Goal: Task Accomplishment & Management: Use online tool/utility

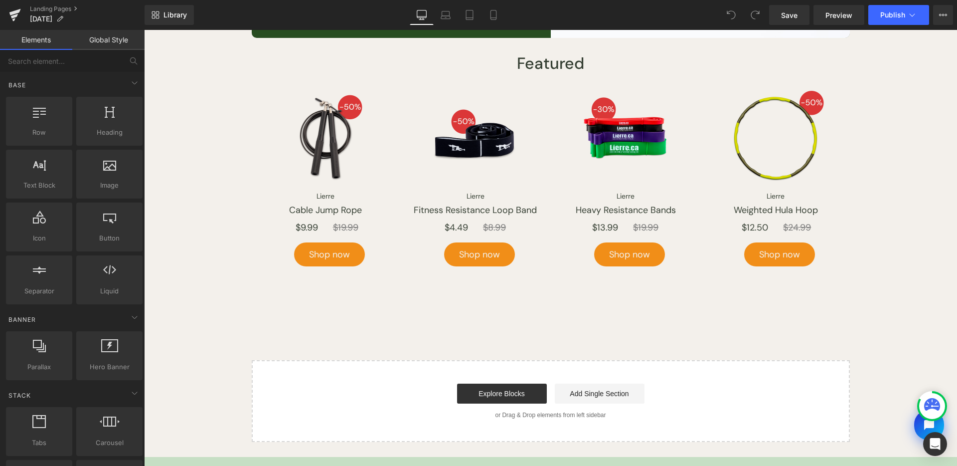
scroll to position [1034, 0]
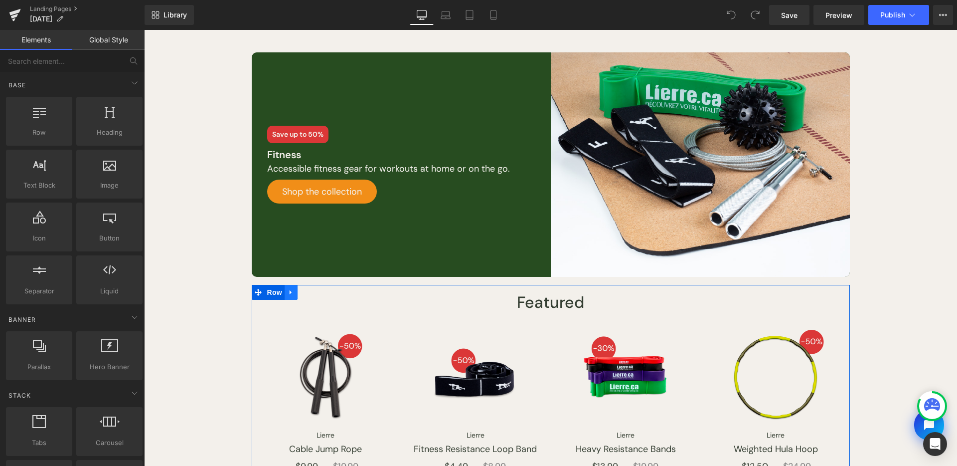
click at [291, 292] on link at bounding box center [291, 292] width 13 height 15
click at [315, 291] on link at bounding box center [317, 292] width 13 height 15
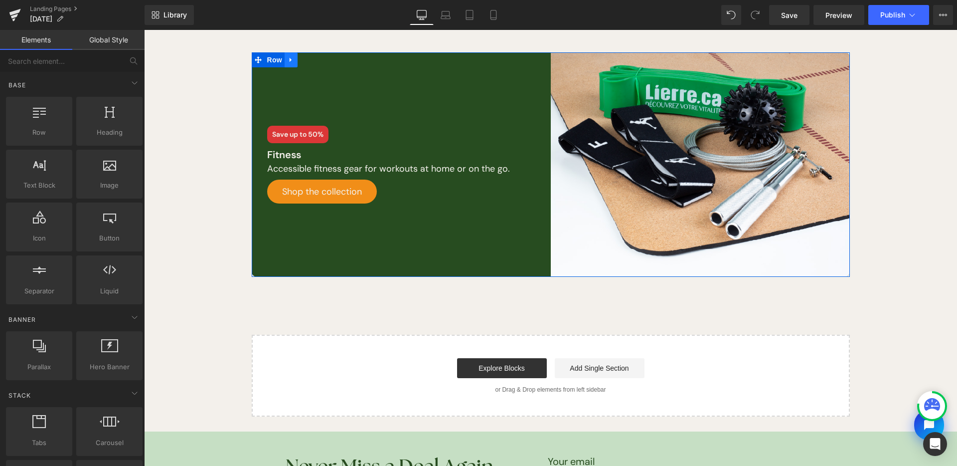
click at [290, 61] on link at bounding box center [291, 59] width 13 height 15
click at [314, 60] on icon at bounding box center [317, 59] width 7 height 7
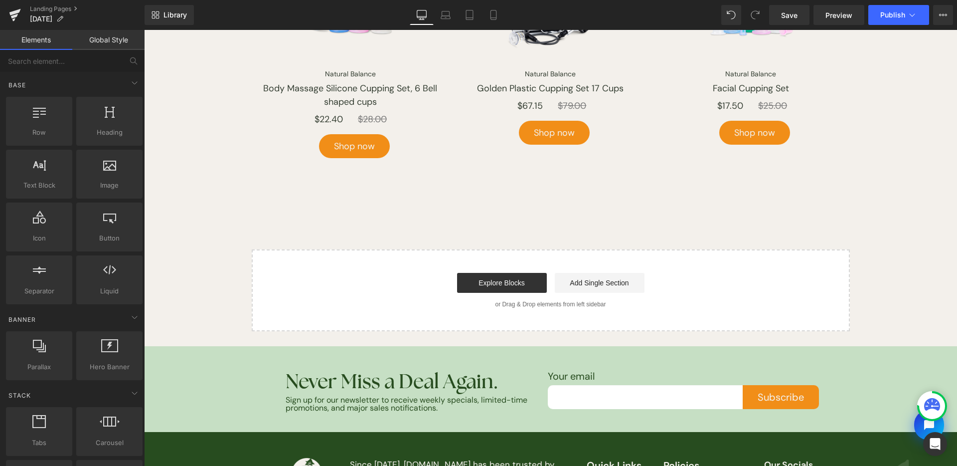
scroll to position [657, 0]
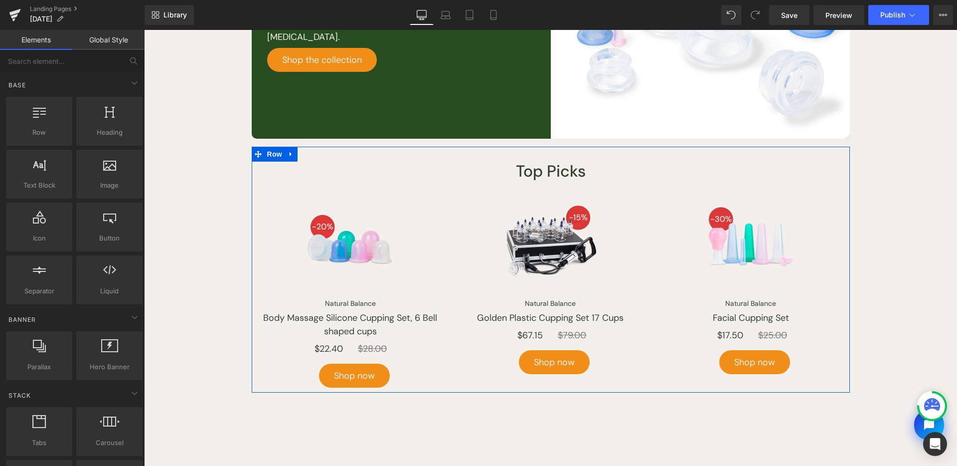
click at [292, 154] on div "Top Picks Heading Image Natural Balance Button Body Massage Silicone Cupping Se…" at bounding box center [551, 270] width 598 height 246
click at [291, 154] on link at bounding box center [291, 154] width 13 height 15
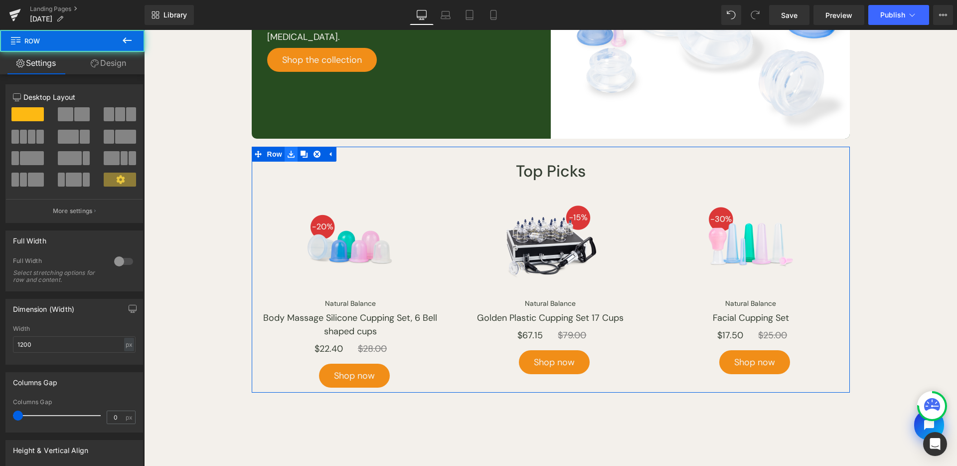
click at [288, 154] on icon at bounding box center [291, 154] width 7 height 7
click at [314, 153] on icon at bounding box center [317, 154] width 7 height 7
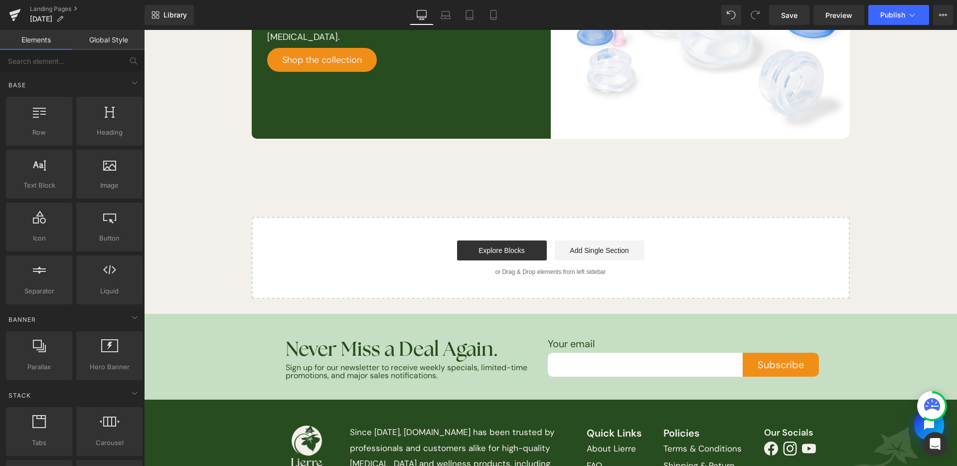
scroll to position [324, 0]
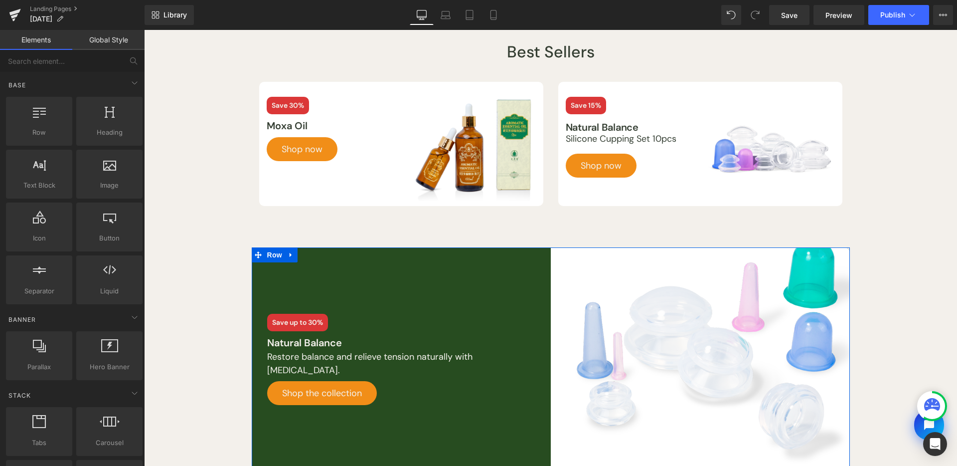
drag, startPoint x: 286, startPoint y: 260, endPoint x: 316, endPoint y: 259, distance: 29.4
click at [286, 260] on link at bounding box center [291, 254] width 13 height 15
click at [314, 257] on icon at bounding box center [317, 254] width 7 height 7
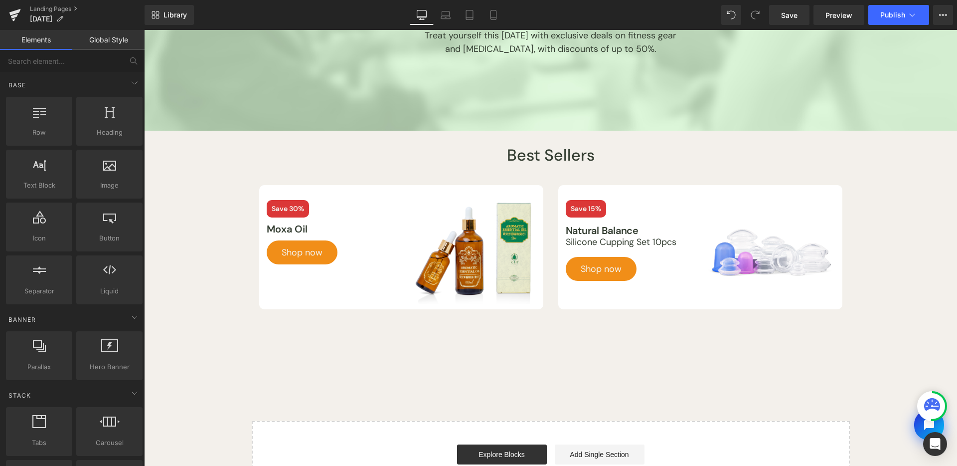
scroll to position [91, 0]
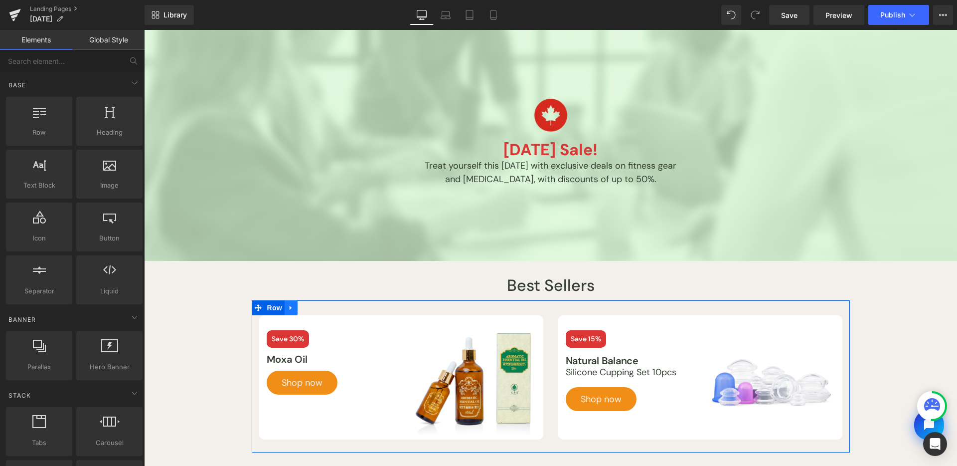
click at [290, 307] on icon at bounding box center [291, 307] width 2 height 4
click at [314, 309] on icon at bounding box center [317, 307] width 7 height 7
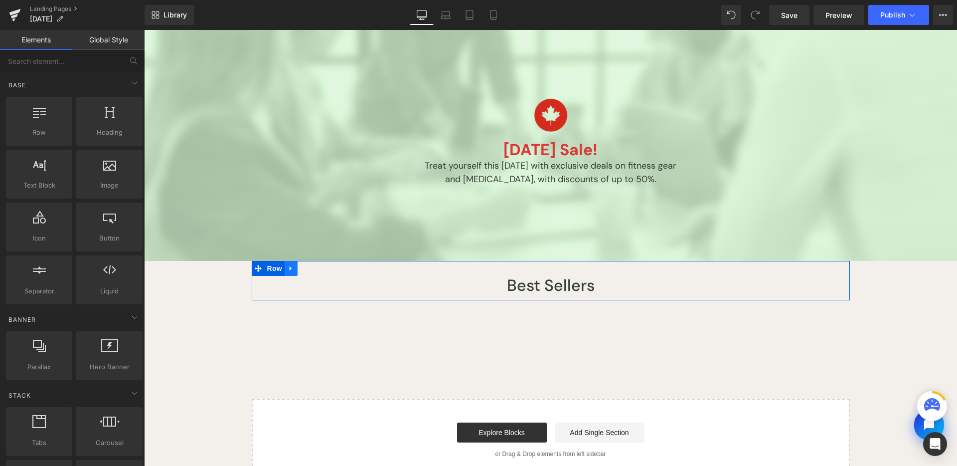
click at [288, 267] on icon at bounding box center [291, 268] width 7 height 7
click at [316, 270] on link at bounding box center [317, 268] width 13 height 15
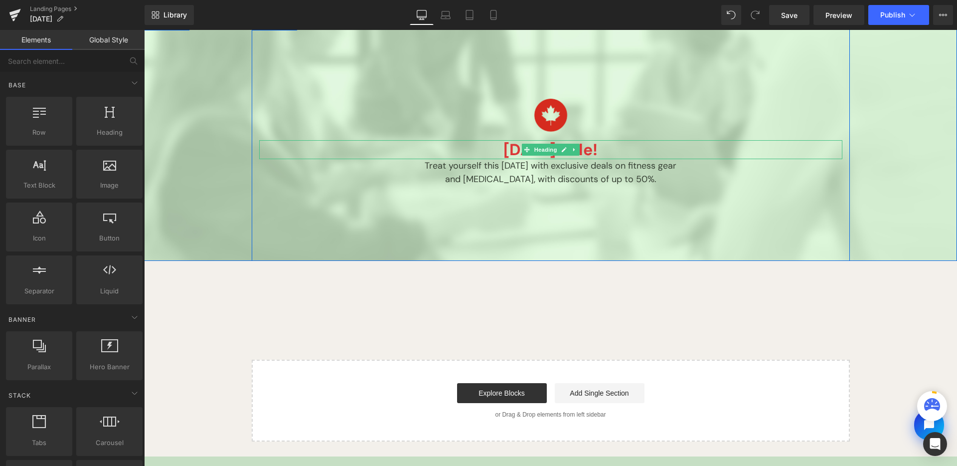
drag, startPoint x: 582, startPoint y: 151, endPoint x: 598, endPoint y: 151, distance: 15.5
click at [582, 151] on h1 "[DATE] Sale!" at bounding box center [550, 149] width 583 height 19
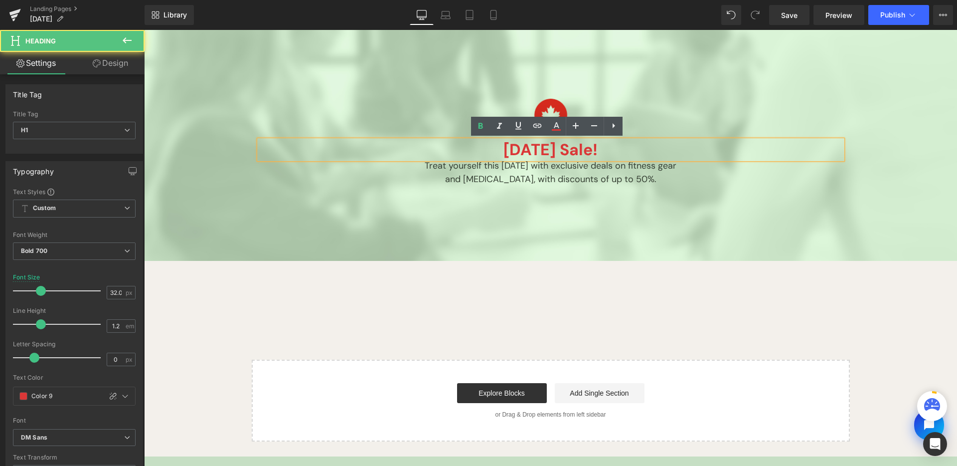
click at [613, 150] on h1 "[DATE] Sale!" at bounding box center [550, 149] width 583 height 19
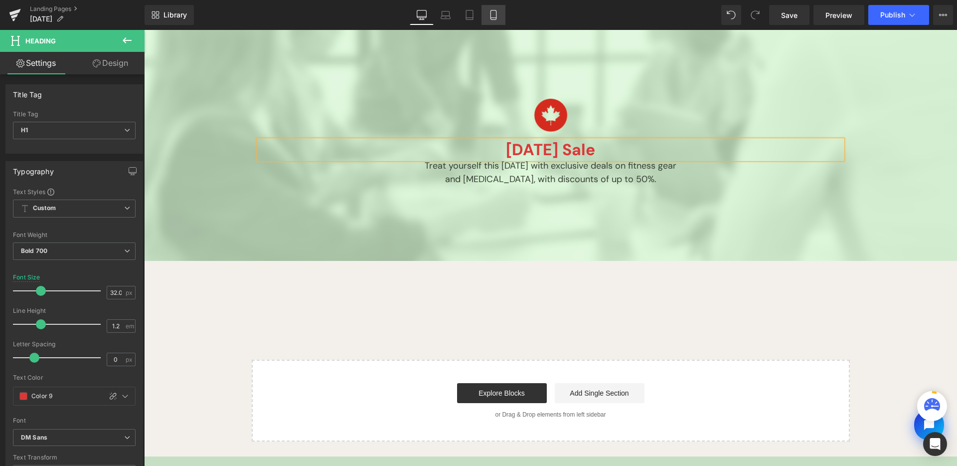
click at [502, 8] on link "Mobile" at bounding box center [494, 15] width 24 height 20
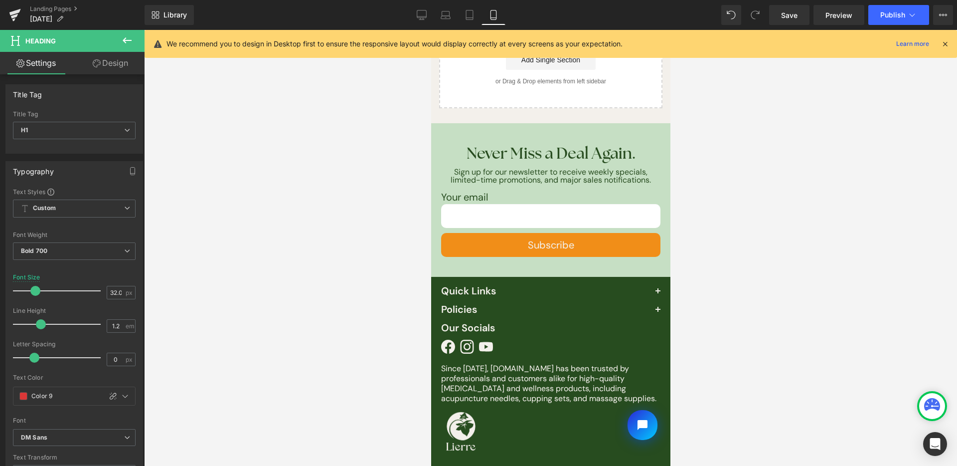
scroll to position [257, 0]
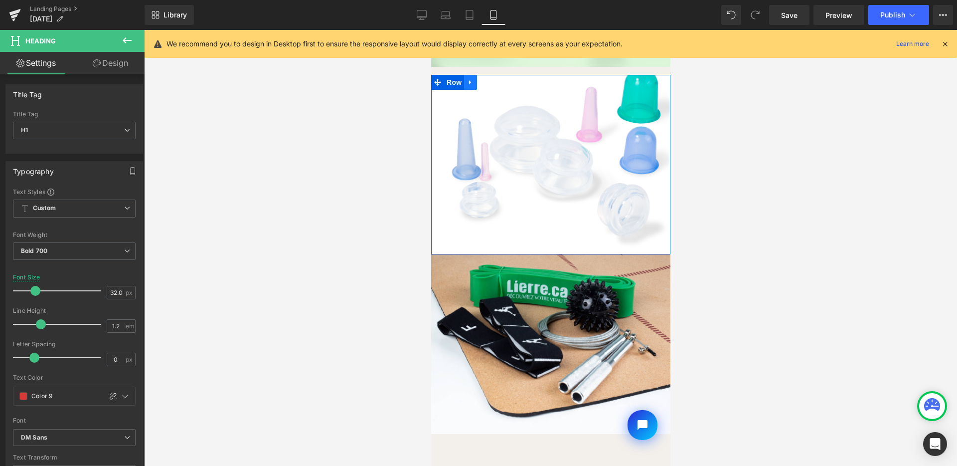
click at [469, 90] on link at bounding box center [470, 82] width 13 height 15
click at [490, 90] on link at bounding box center [496, 82] width 13 height 15
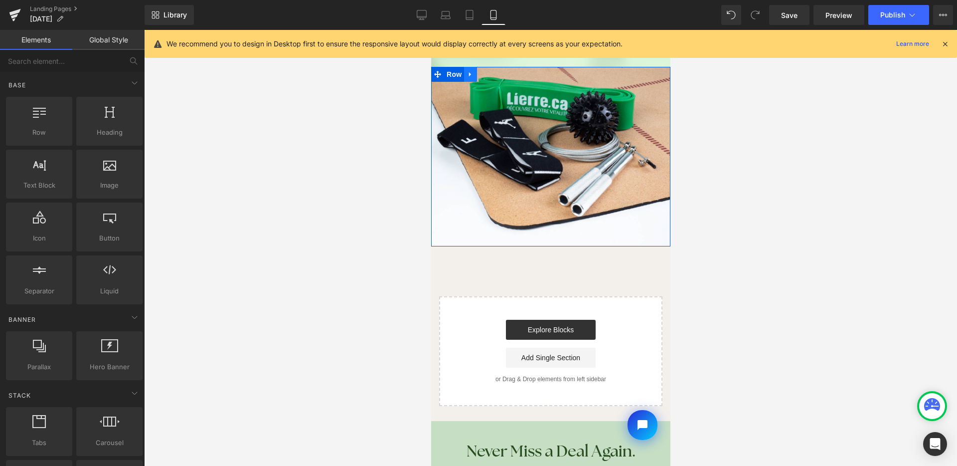
click at [467, 78] on icon at bounding box center [470, 73] width 7 height 7
click at [493, 78] on icon at bounding box center [496, 73] width 7 height 7
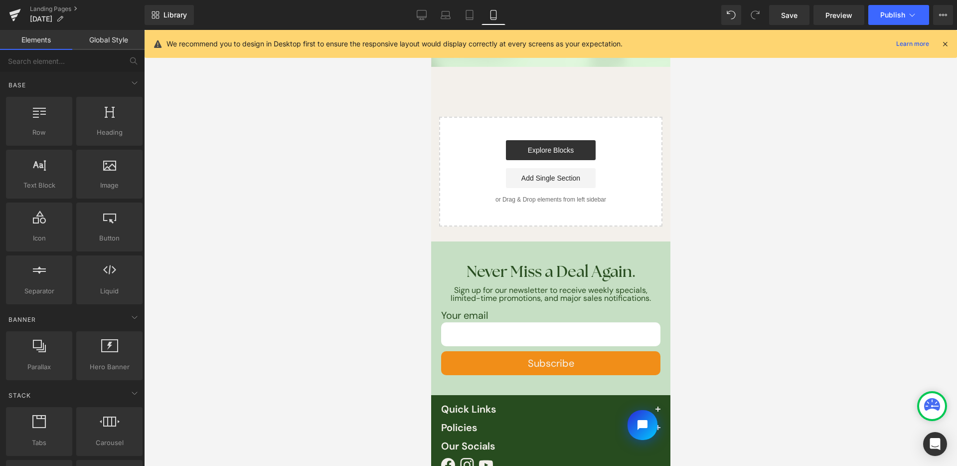
scroll to position [0, 0]
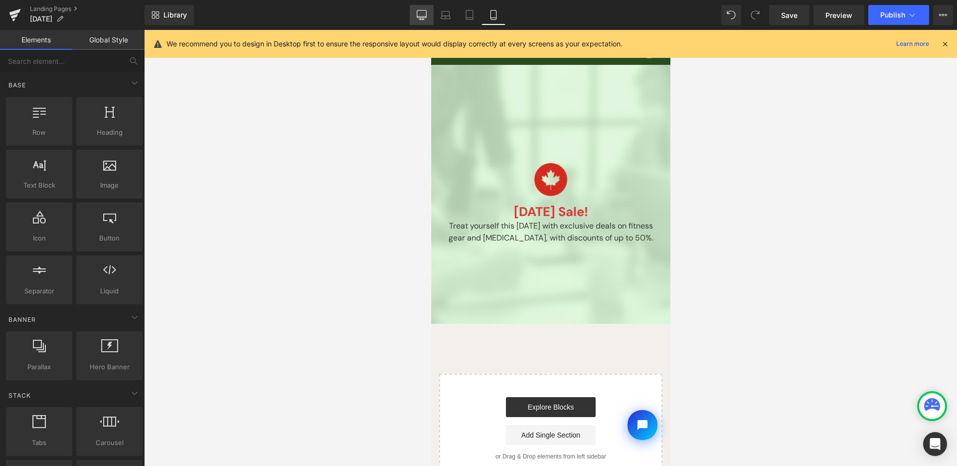
click at [425, 19] on link "Desktop" at bounding box center [422, 15] width 24 height 20
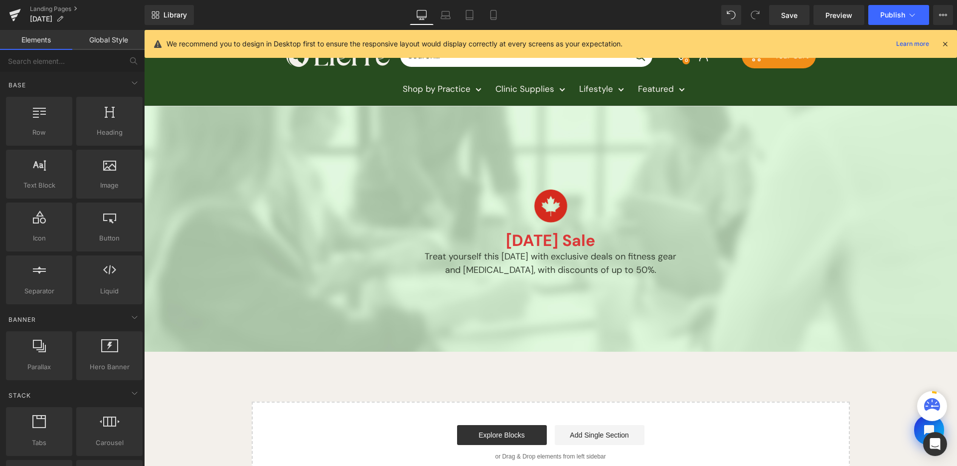
scroll to position [76, 0]
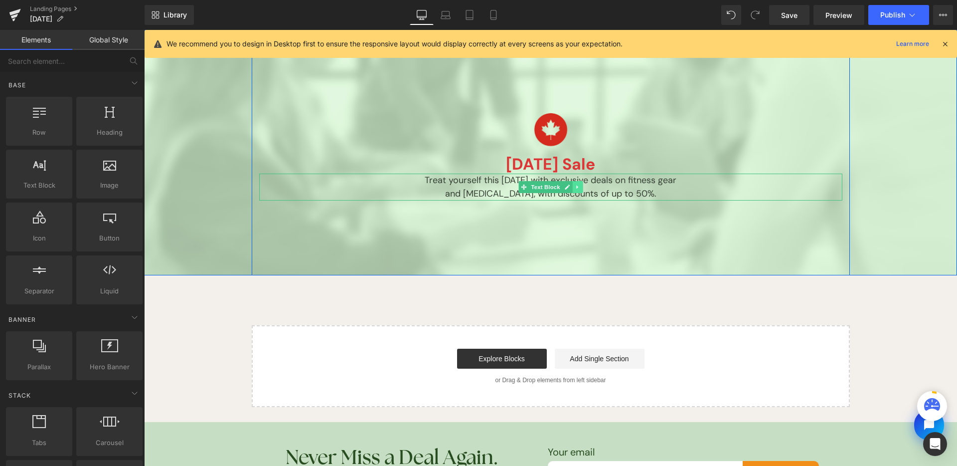
click at [572, 191] on link at bounding box center [577, 187] width 10 height 12
click at [550, 188] on icon at bounding box center [552, 187] width 5 height 5
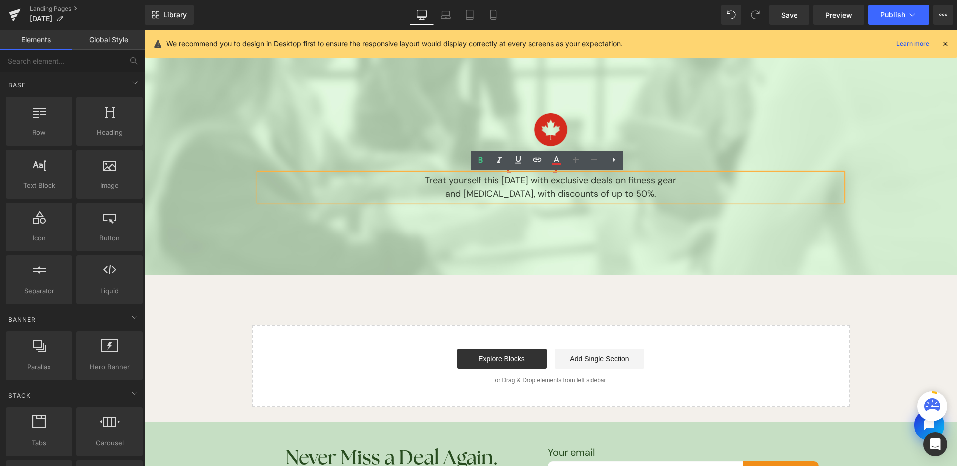
click at [549, 190] on p "and [MEDICAL_DATA], with discounts of up to 50%." at bounding box center [550, 193] width 583 height 13
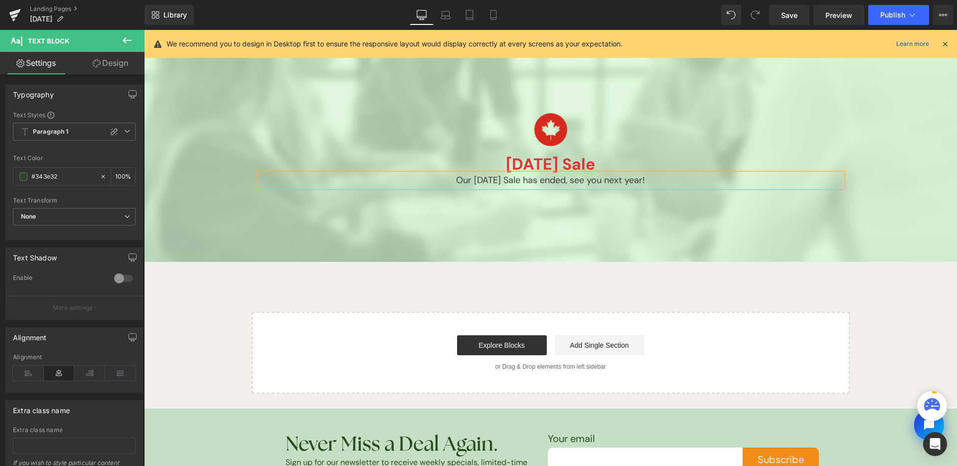
click at [549, 276] on div "Image [DATE] Sale Heading Our [DATE] Sale has ended, see you next year! Text Bl…" at bounding box center [550, 212] width 813 height 364
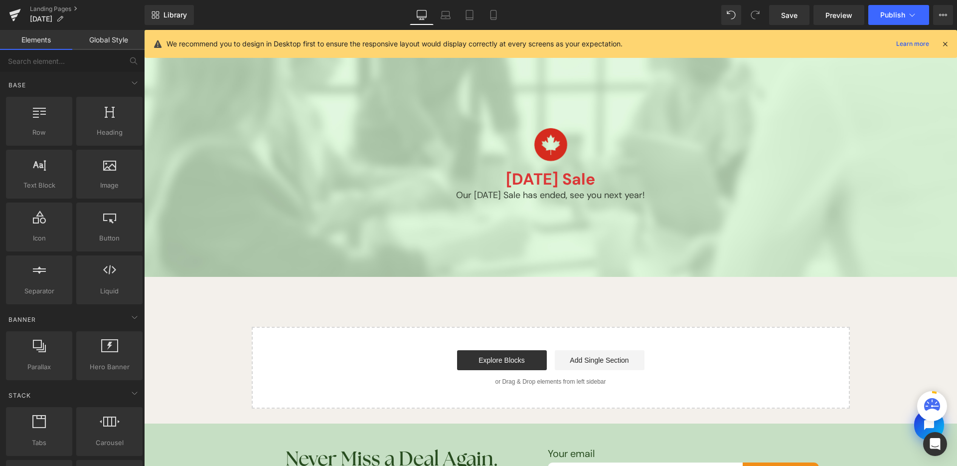
scroll to position [41, 0]
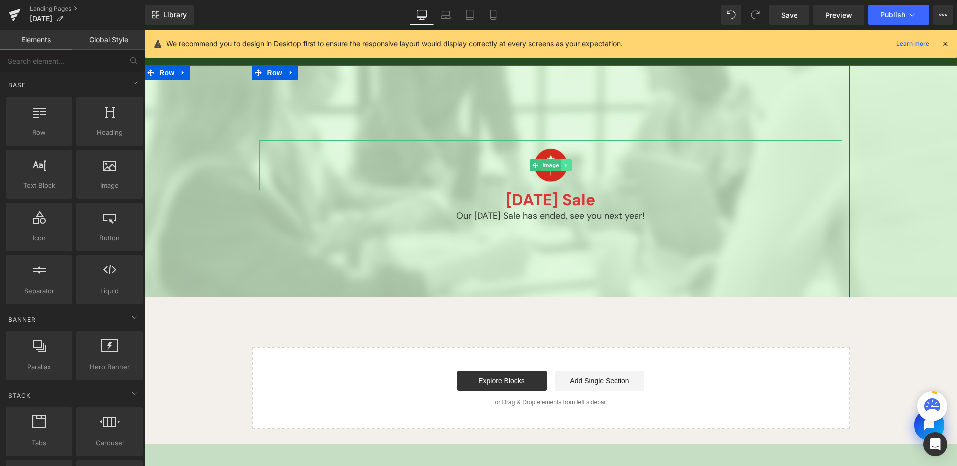
click at [563, 164] on icon at bounding box center [565, 165] width 5 height 6
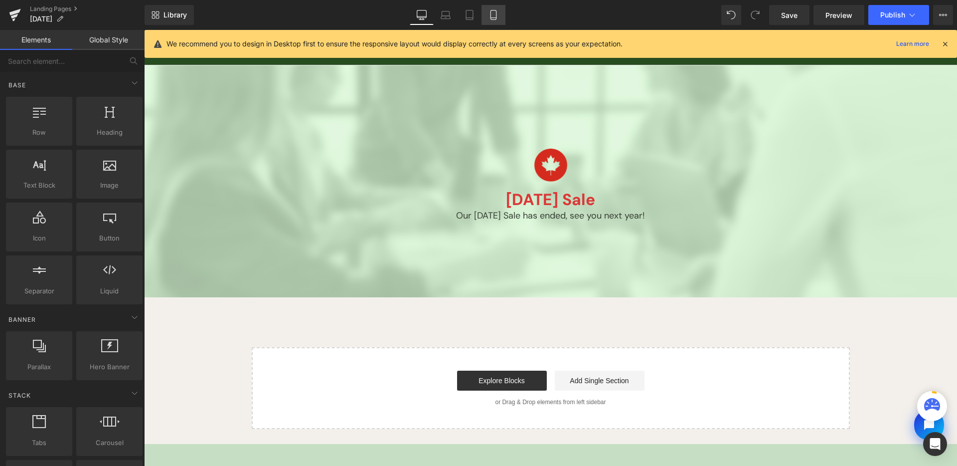
click at [496, 18] on icon at bounding box center [493, 14] width 5 height 9
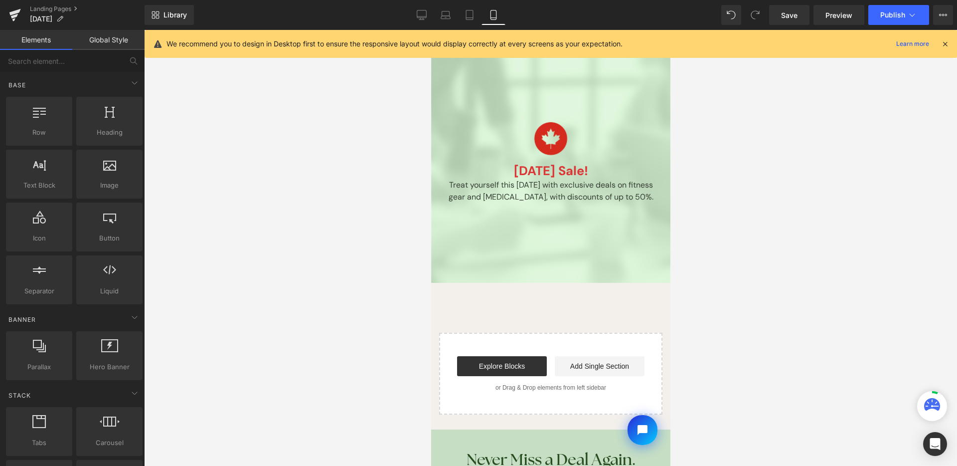
scroll to position [35, 0]
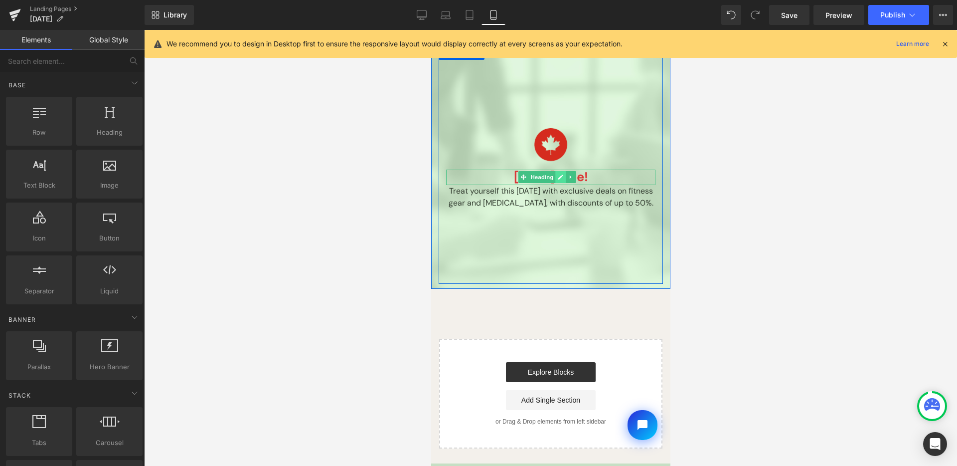
click at [558, 178] on icon at bounding box center [560, 177] width 5 height 6
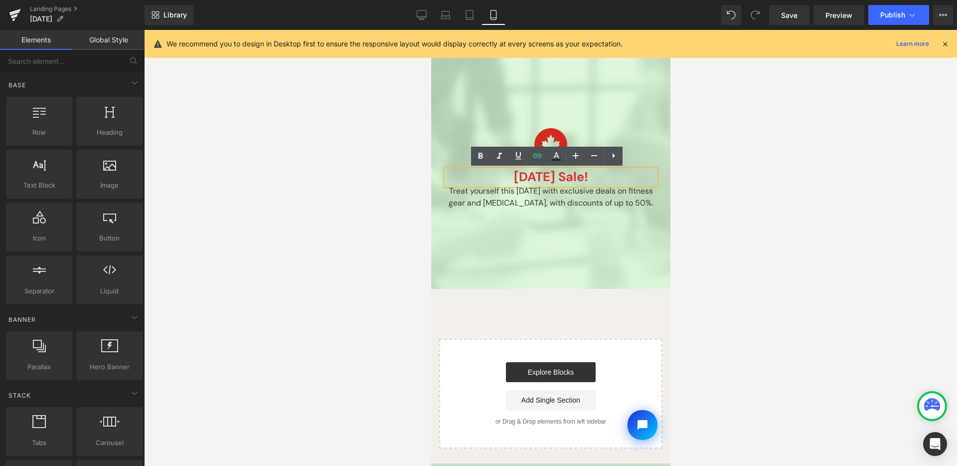
click at [558, 181] on h1 "[DATE] Sale!" at bounding box center [550, 177] width 209 height 15
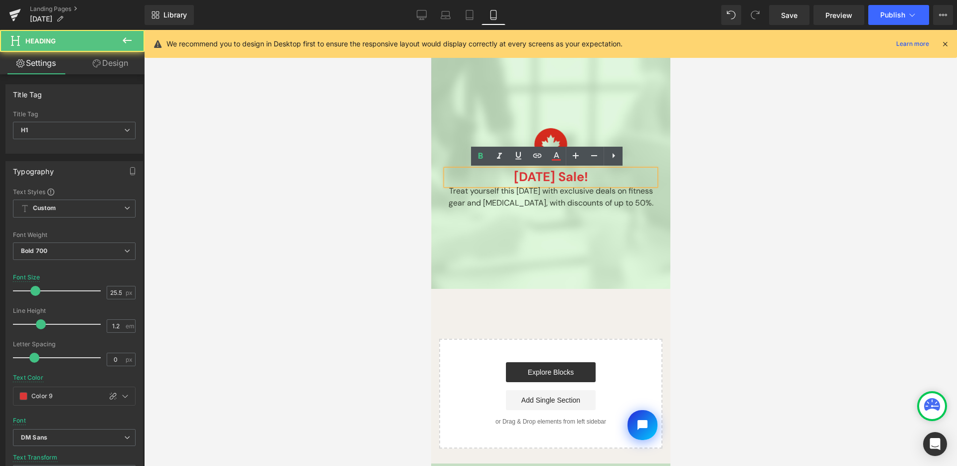
drag, startPoint x: 595, startPoint y: 177, endPoint x: 601, endPoint y: 179, distance: 6.9
click at [601, 179] on h1 "[DATE] Sale!" at bounding box center [550, 177] width 209 height 15
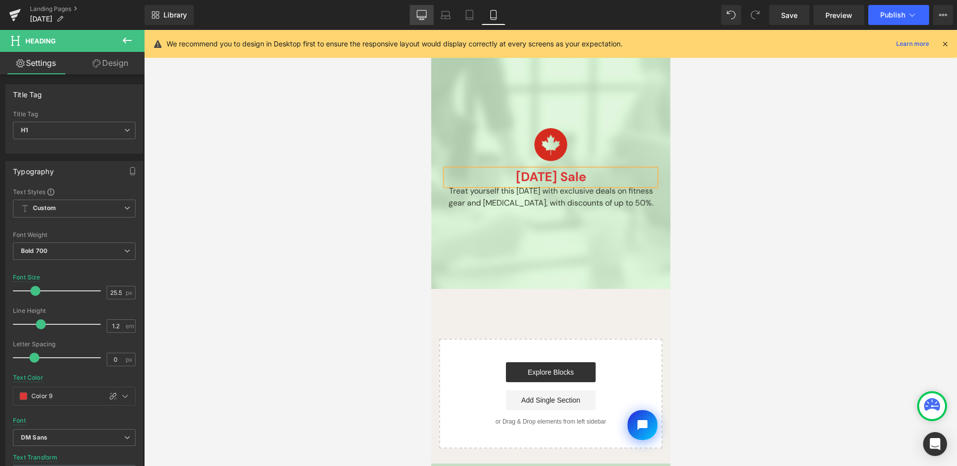
drag, startPoint x: 418, startPoint y: 9, endPoint x: 384, endPoint y: 122, distance: 118.0
click at [418, 9] on link "Desktop" at bounding box center [422, 15] width 24 height 20
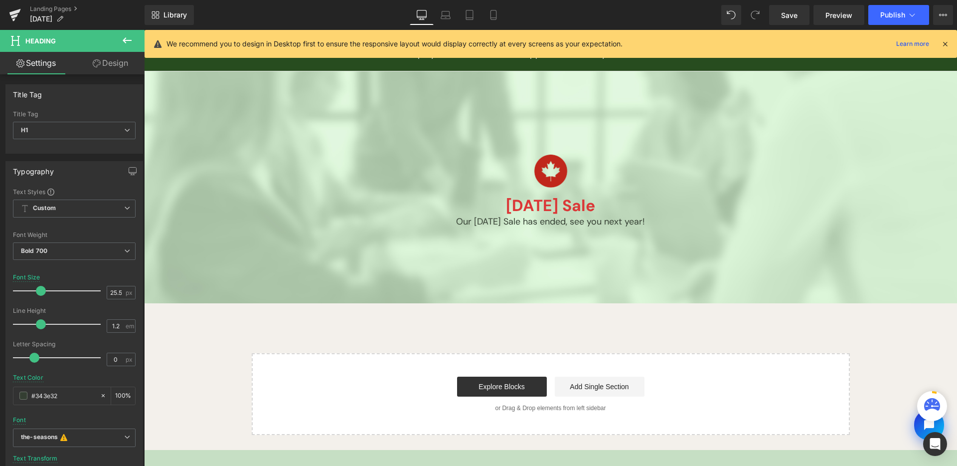
scroll to position [0, 0]
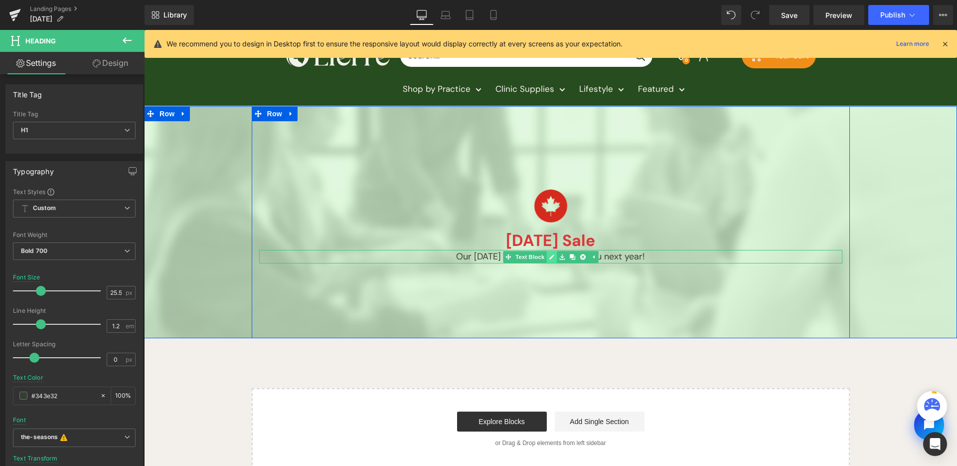
click at [549, 256] on icon at bounding box center [551, 257] width 5 height 6
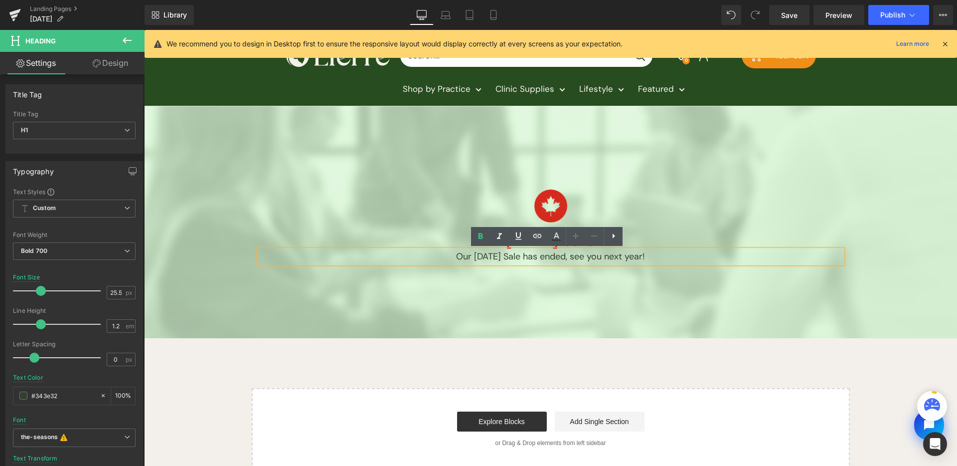
drag, startPoint x: 532, startPoint y: 256, endPoint x: 545, endPoint y: 263, distance: 14.1
click at [532, 256] on p "Our [DATE] Sale has ended, see you next year!" at bounding box center [550, 256] width 583 height 13
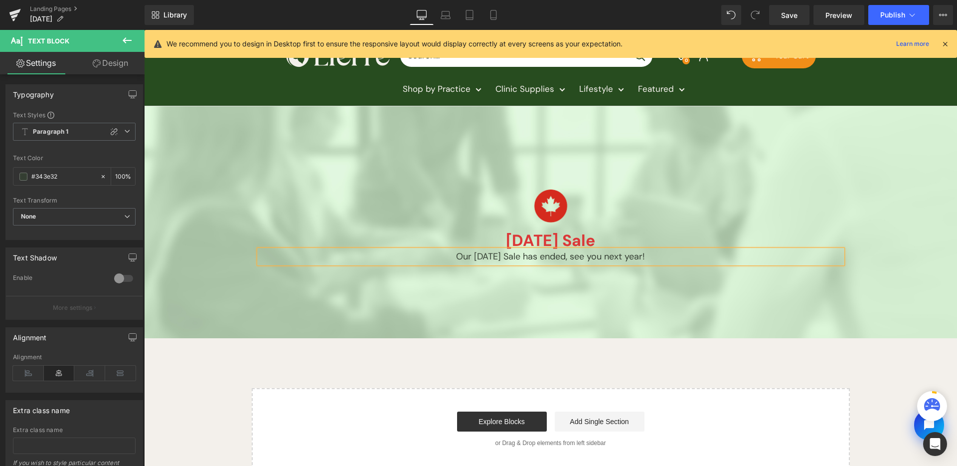
copy p "Our [DATE] Sale has ended, see you next year!"
drag, startPoint x: 503, startPoint y: 17, endPoint x: 70, endPoint y: 44, distance: 434.2
click at [503, 17] on link "Mobile" at bounding box center [494, 15] width 24 height 20
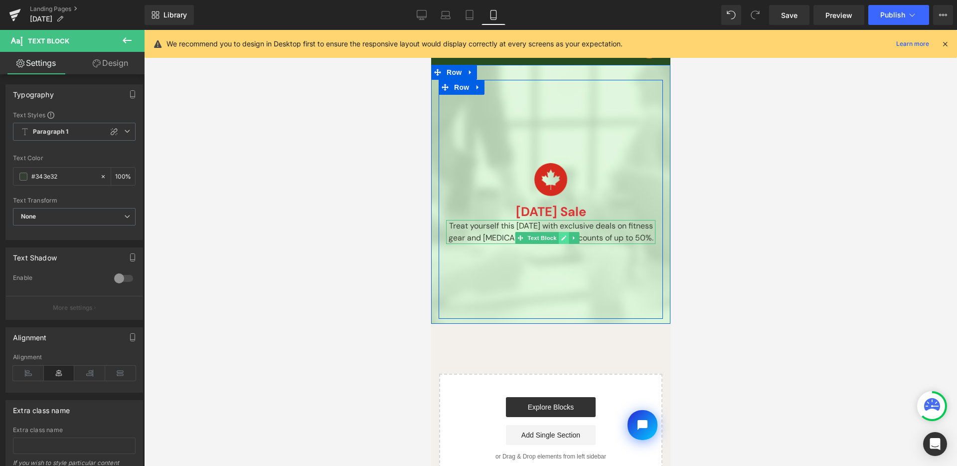
click at [561, 237] on icon at bounding box center [563, 238] width 5 height 6
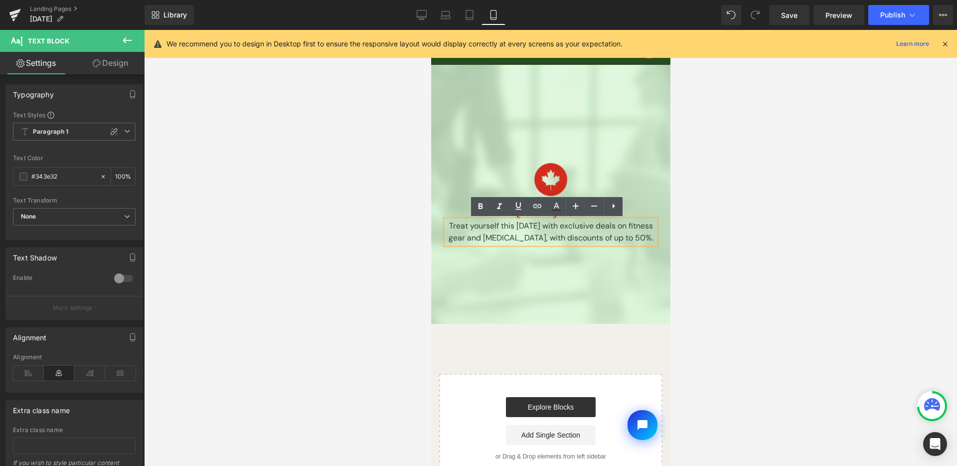
click at [557, 238] on p "Treat yourself this [DATE] with exclusive deals on fitness gear and [MEDICAL_DA…" at bounding box center [550, 232] width 209 height 24
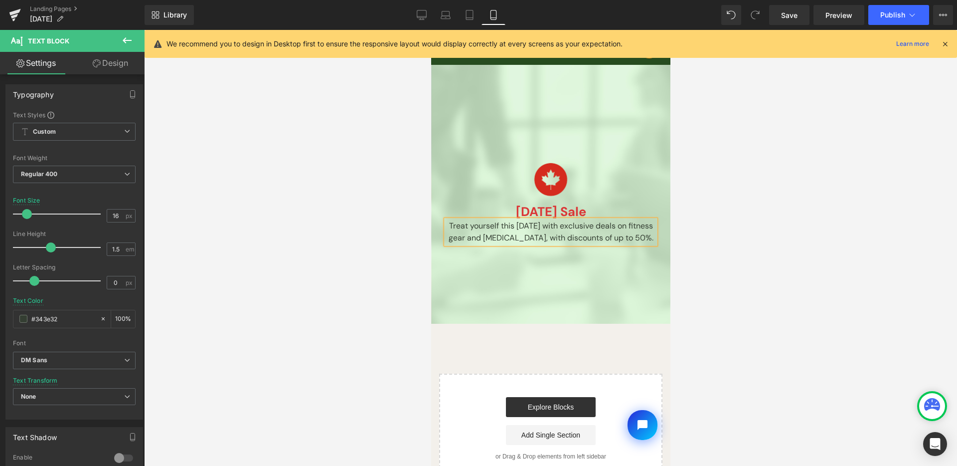
paste div
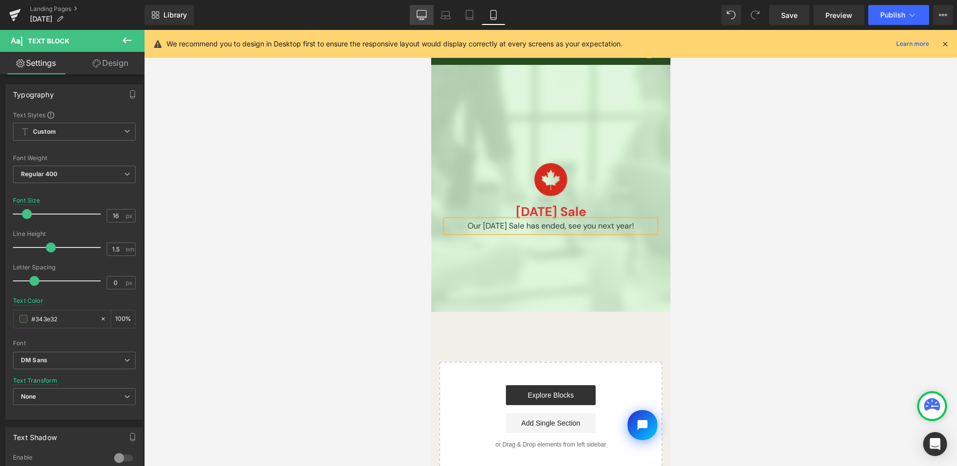
click at [417, 13] on icon at bounding box center [421, 13] width 9 height 7
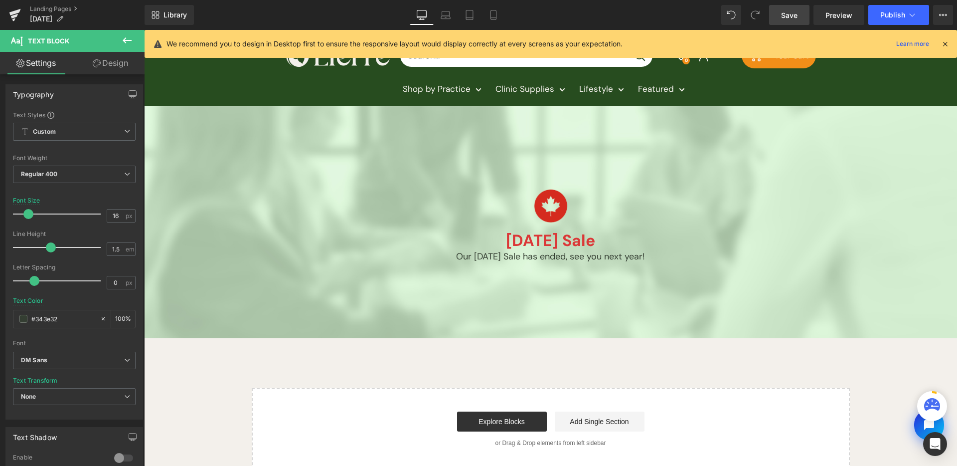
click at [787, 14] on span "Save" at bounding box center [789, 15] width 16 height 10
click at [913, 15] on icon at bounding box center [913, 15] width 10 height 10
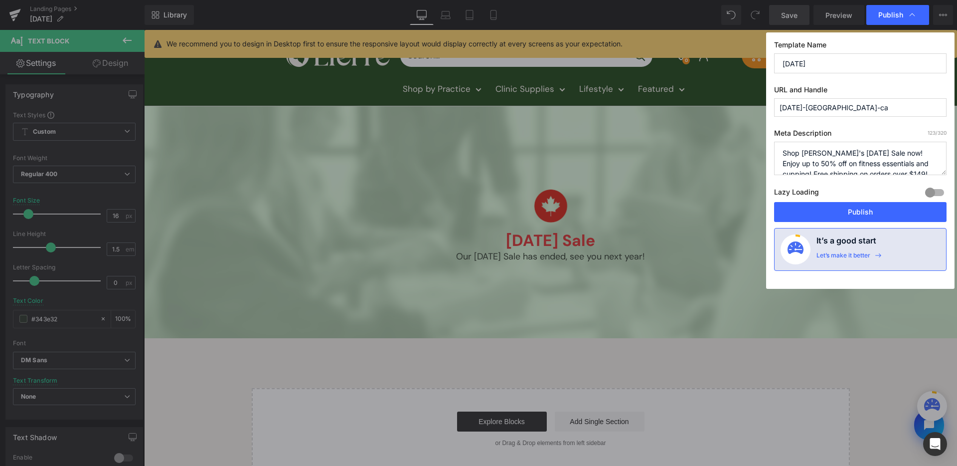
click at [913, 15] on icon at bounding box center [913, 15] width 10 height 10
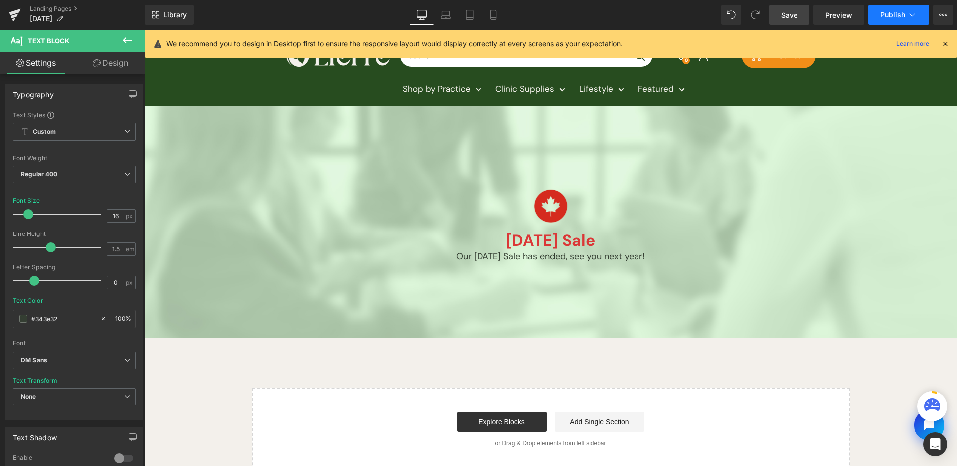
click at [880, 15] on button "Publish" at bounding box center [899, 15] width 61 height 20
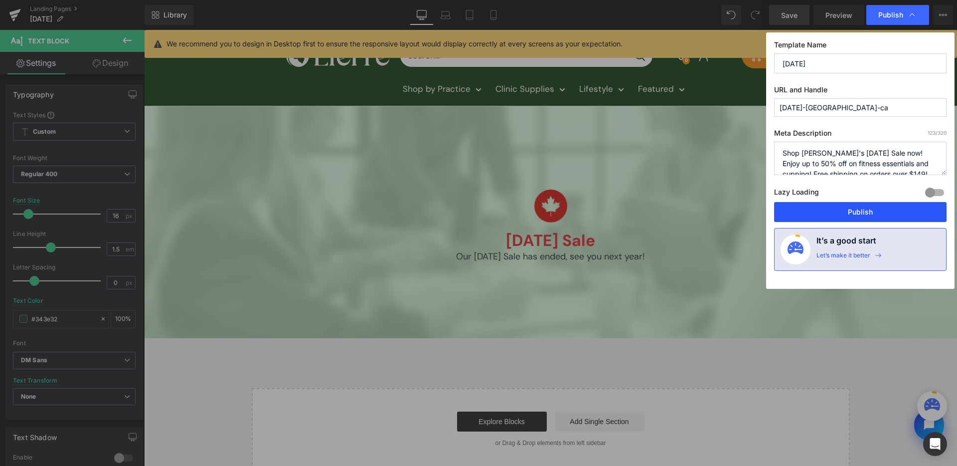
drag, startPoint x: 862, startPoint y: 210, endPoint x: 718, endPoint y: 181, distance: 147.2
click at [862, 210] on button "Publish" at bounding box center [860, 212] width 173 height 20
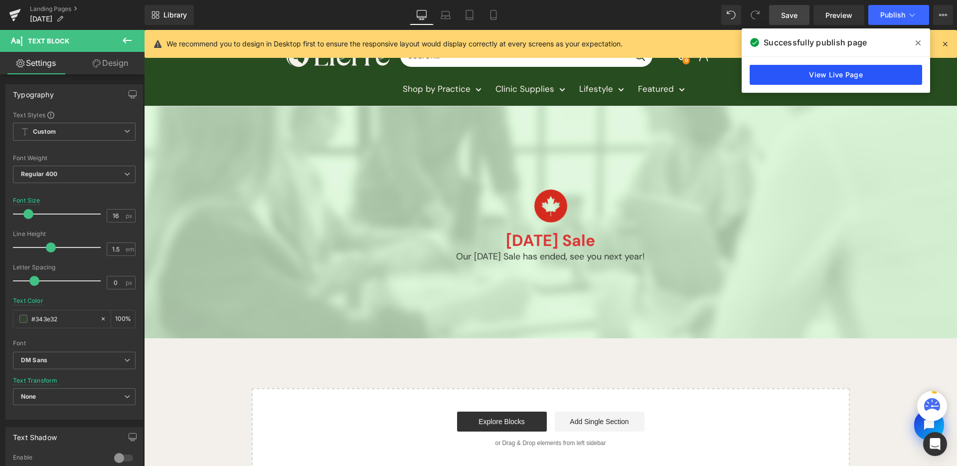
click at [851, 65] on link "View Live Page" at bounding box center [836, 75] width 173 height 20
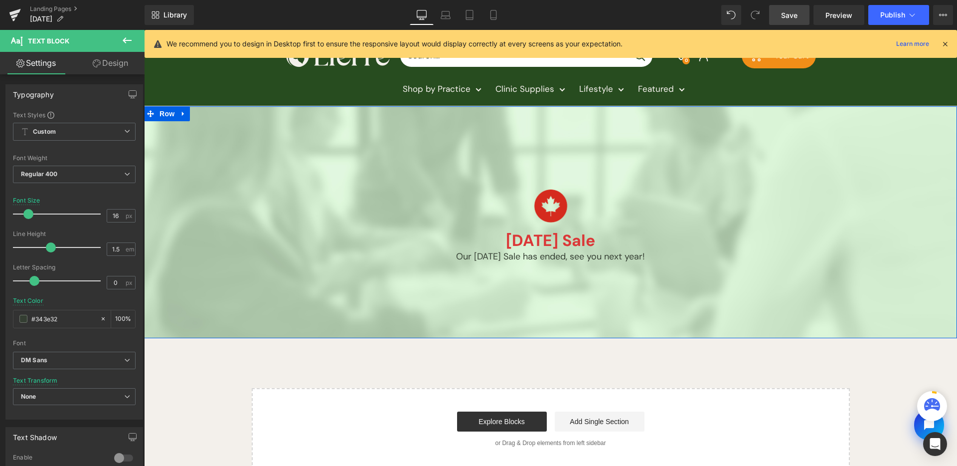
click at [163, 118] on span "Row" at bounding box center [167, 113] width 20 height 15
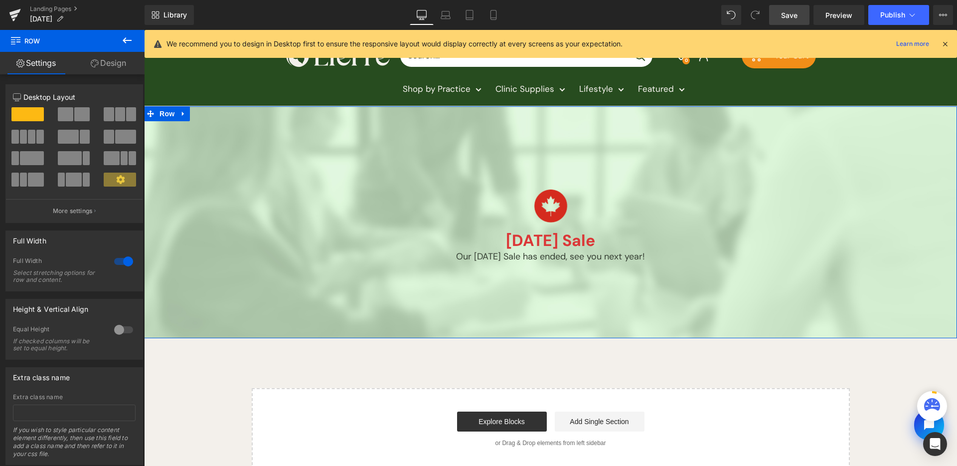
click at [110, 69] on link "Design" at bounding box center [108, 63] width 72 height 22
click at [0, 0] on div "Background" at bounding box center [0, 0] width 0 height 0
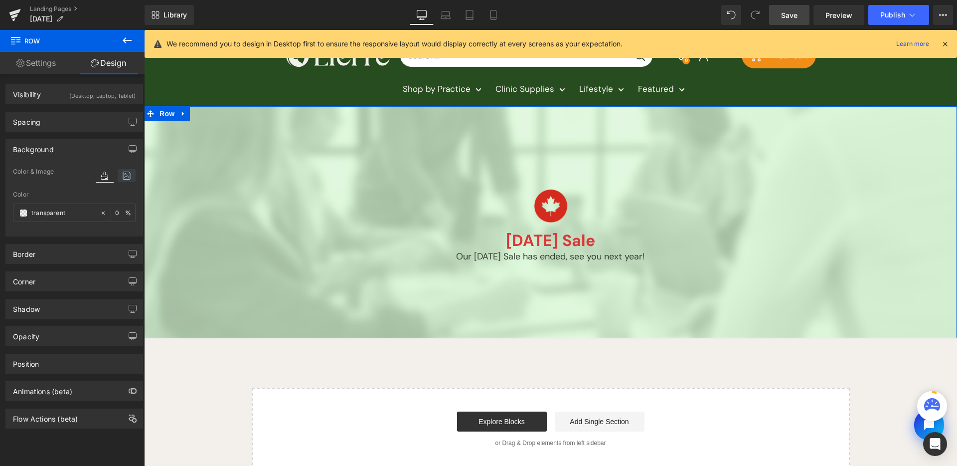
click at [118, 179] on icon at bounding box center [127, 175] width 18 height 13
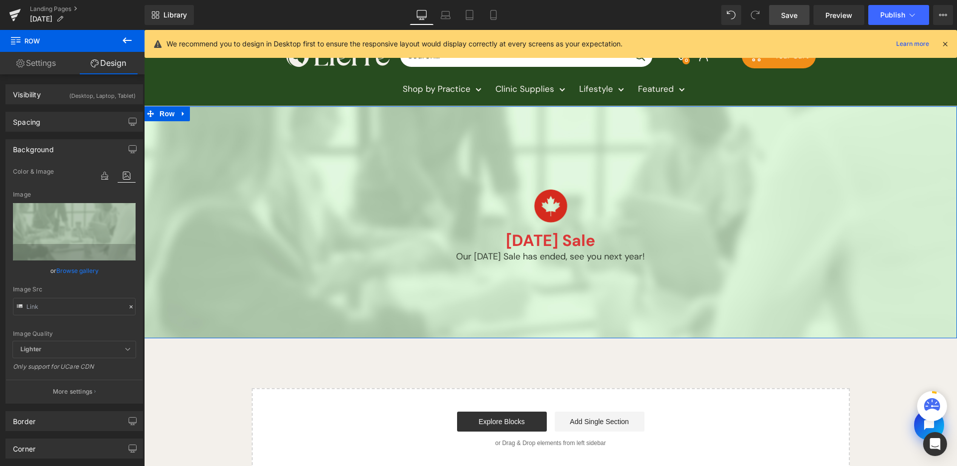
click at [79, 264] on link "Browse gallery" at bounding box center [77, 270] width 42 height 17
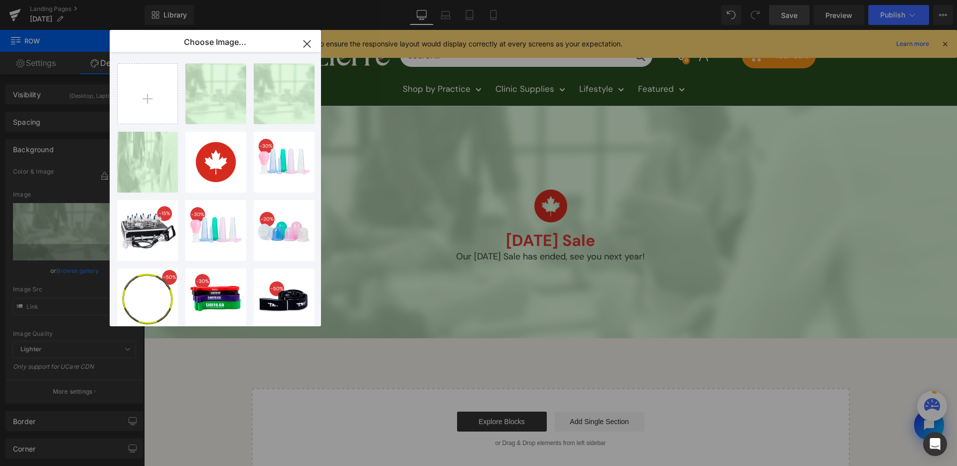
click at [306, 46] on icon "button" at bounding box center [307, 44] width 16 height 16
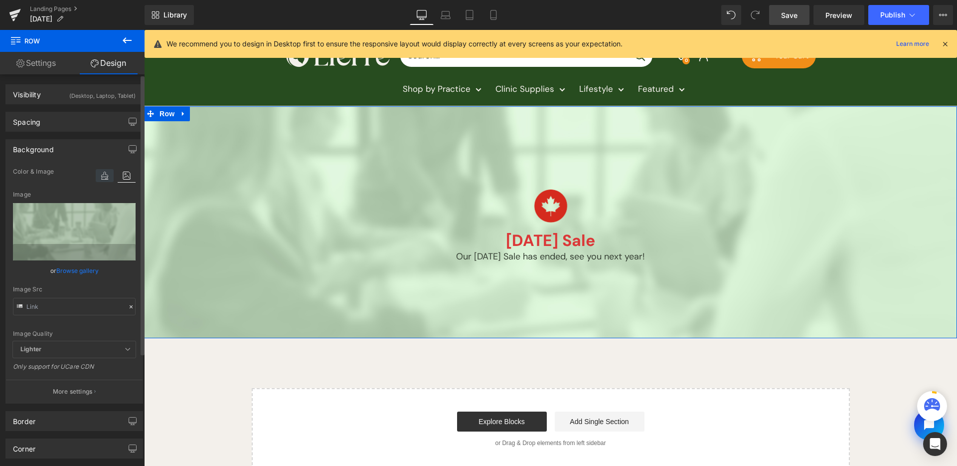
click at [99, 173] on icon at bounding box center [105, 175] width 18 height 13
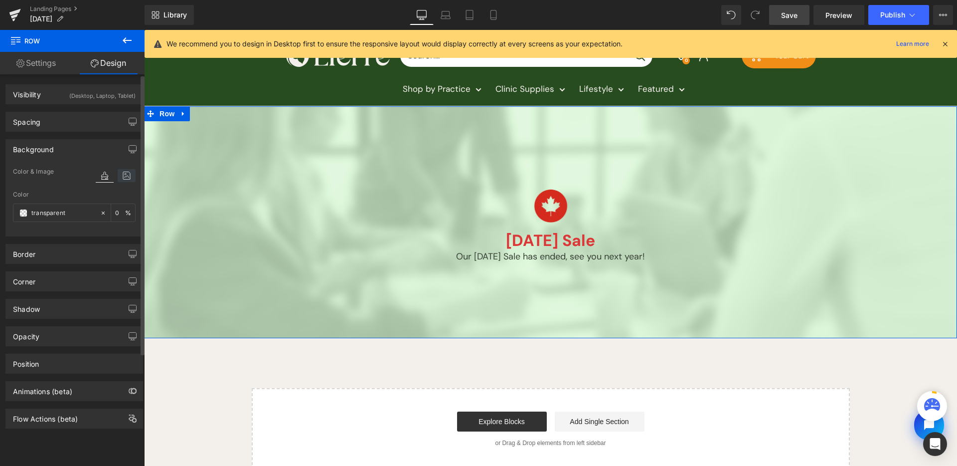
click at [118, 181] on icon at bounding box center [127, 175] width 18 height 13
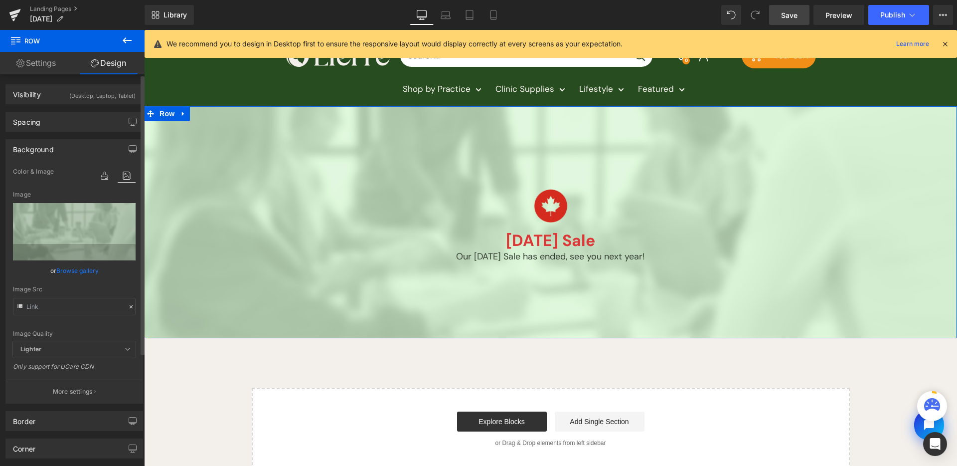
click at [68, 349] on span "Lighter" at bounding box center [74, 349] width 123 height 16
click at [76, 386] on button "More settings" at bounding box center [74, 390] width 137 height 23
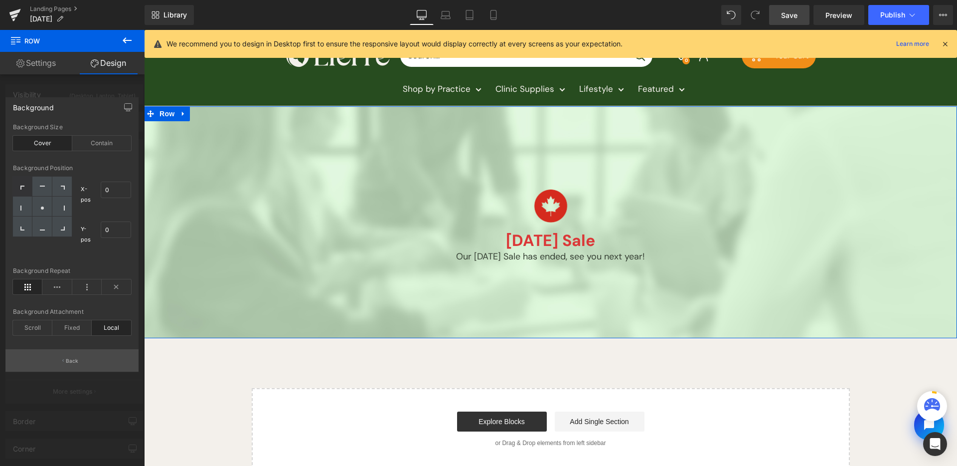
click at [76, 356] on button "Back" at bounding box center [71, 360] width 133 height 22
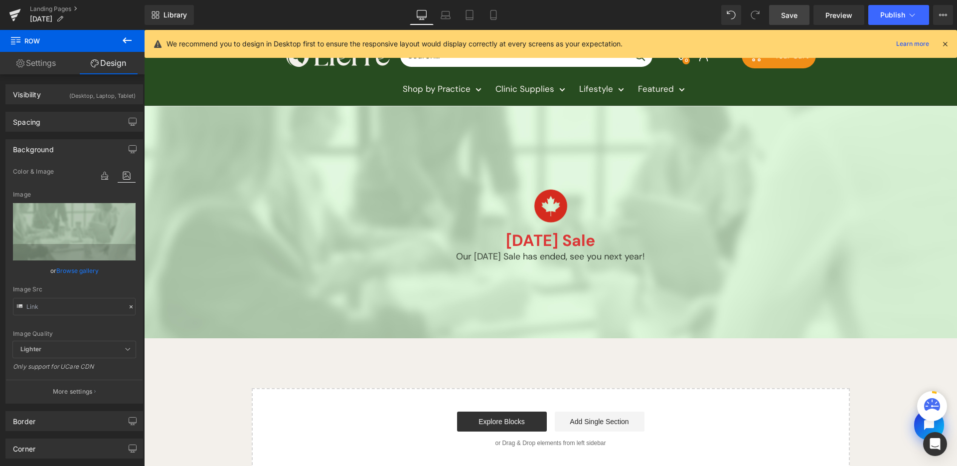
click at [512, 265] on div "Image [DATE] Sale Heading Our [DATE] Sale has ended, see you next year! Text Bl…" at bounding box center [551, 222] width 598 height 232
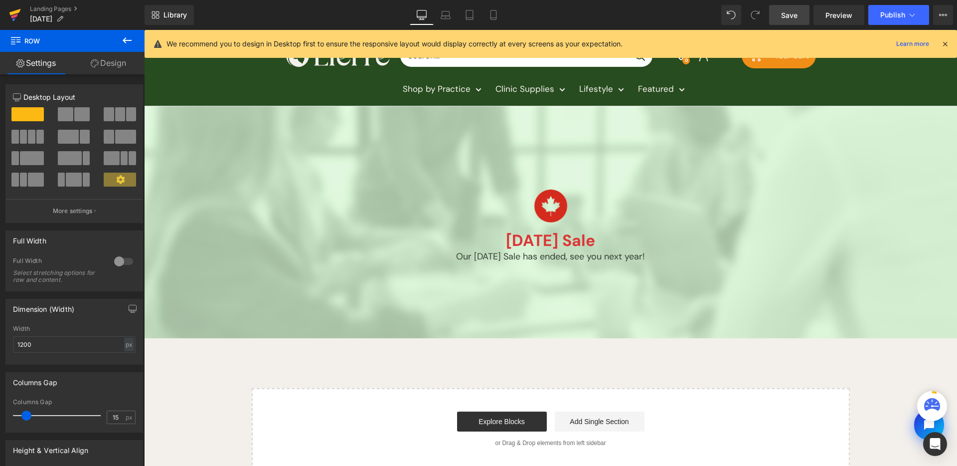
click at [22, 15] on link at bounding box center [15, 15] width 30 height 30
click at [793, 22] on link "Save" at bounding box center [789, 15] width 40 height 20
click at [12, 11] on icon at bounding box center [14, 12] width 11 height 6
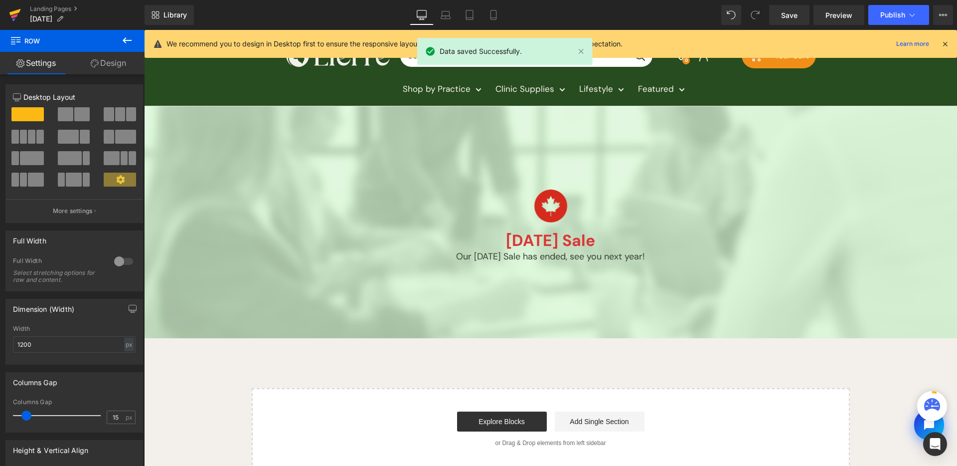
click at [19, 15] on icon at bounding box center [15, 14] width 12 height 25
